Goal: Task Accomplishment & Management: Manage account settings

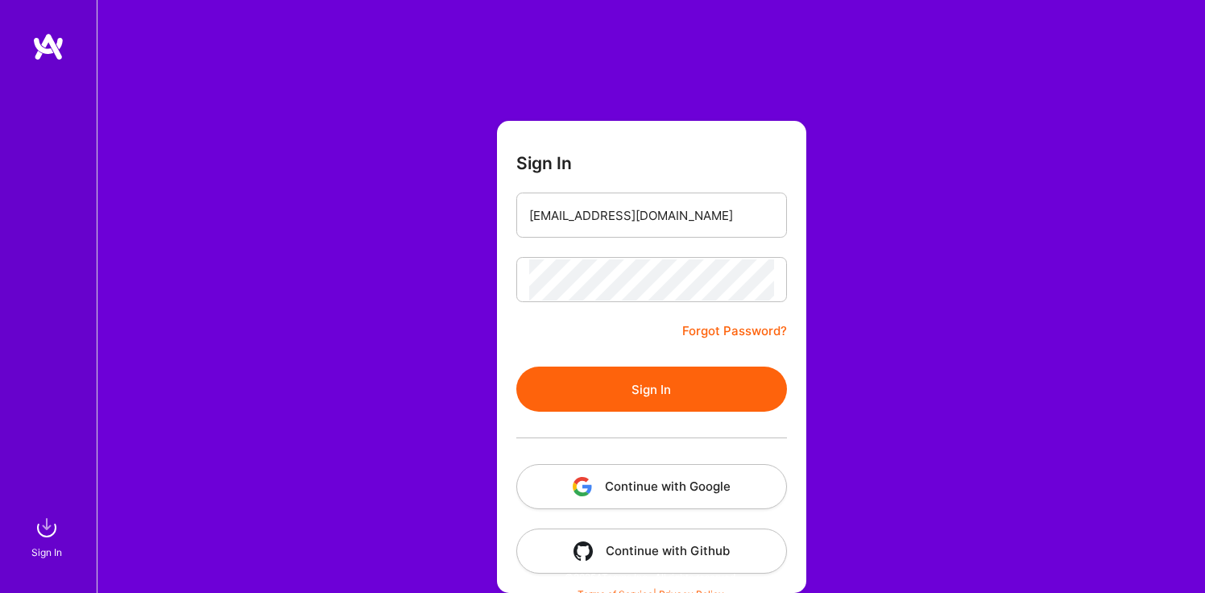
click at [641, 391] on button "Sign In" at bounding box center [651, 388] width 271 height 45
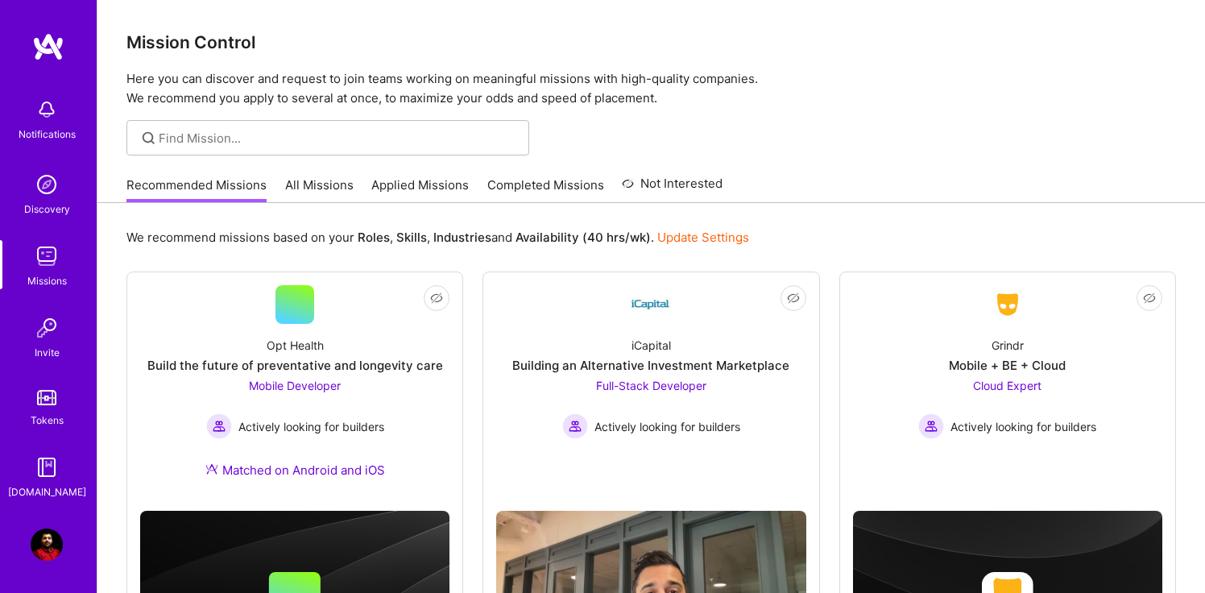
click at [44, 254] on img at bounding box center [47, 256] width 32 height 32
click at [330, 188] on link "All Missions" at bounding box center [319, 189] width 68 height 27
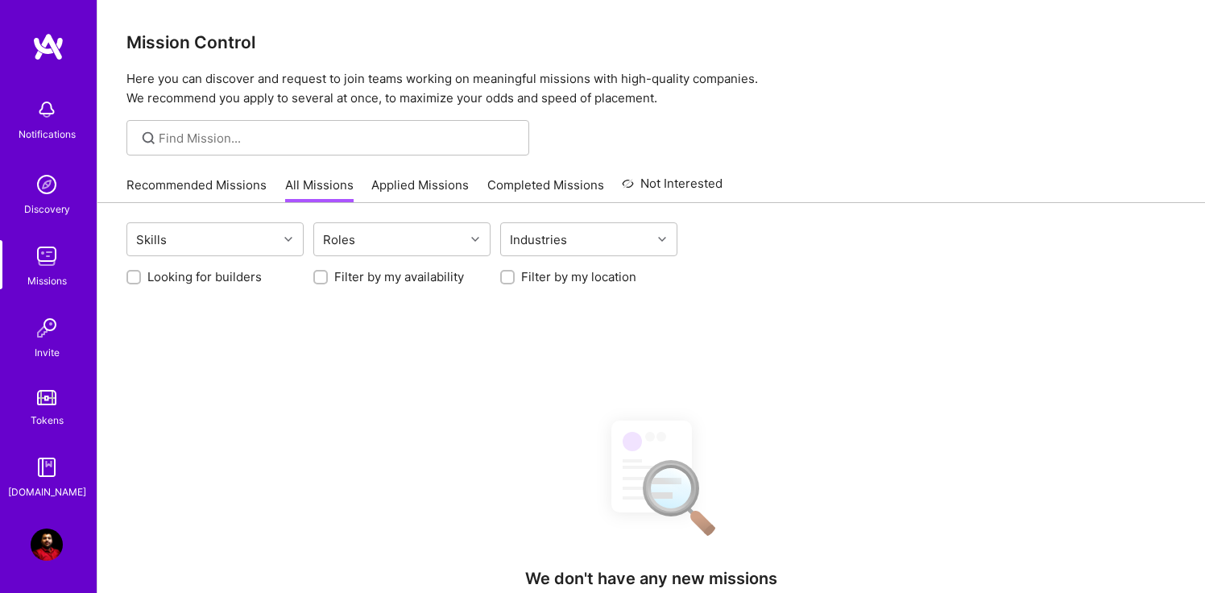
click at [447, 192] on link "Applied Missions" at bounding box center [419, 189] width 97 height 27
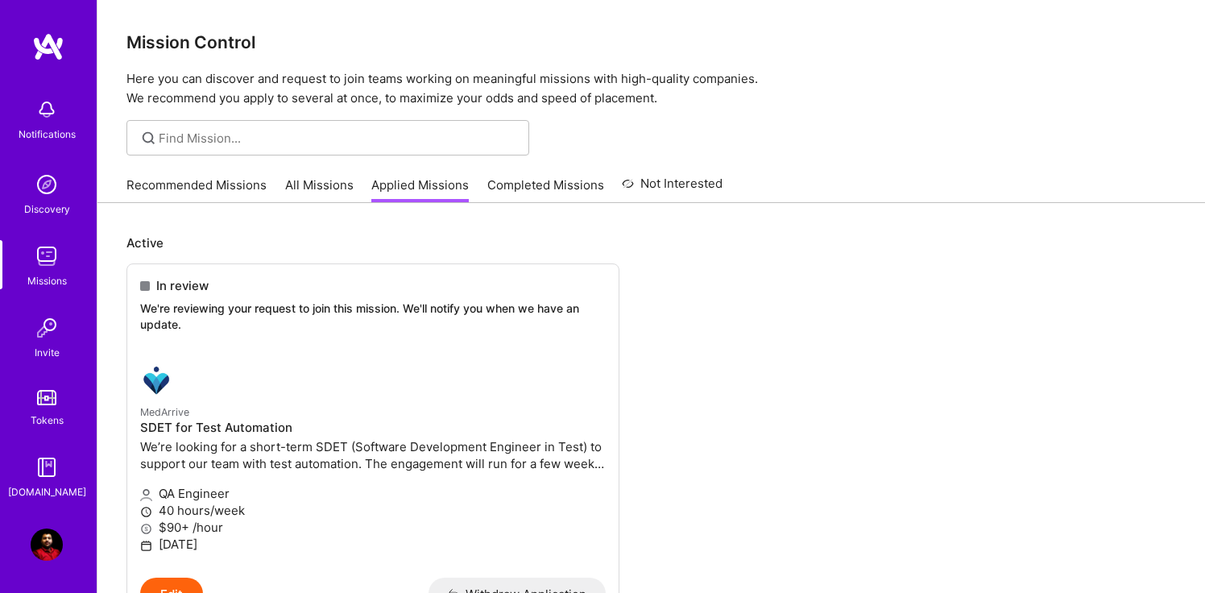
click at [233, 187] on link "Recommended Missions" at bounding box center [196, 189] width 140 height 27
